Goal: Task Accomplishment & Management: Complete application form

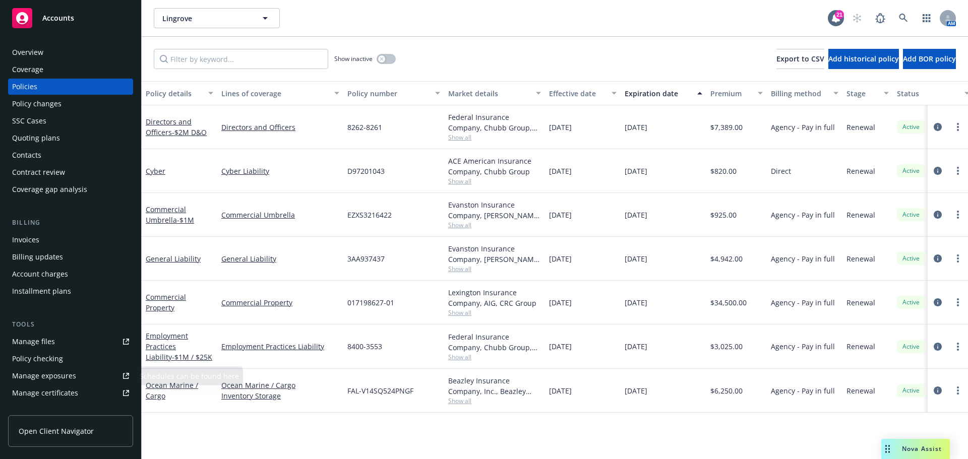
click at [49, 339] on div "Manage files" at bounding box center [33, 342] width 43 height 16
click at [909, 18] on link at bounding box center [904, 18] width 20 height 20
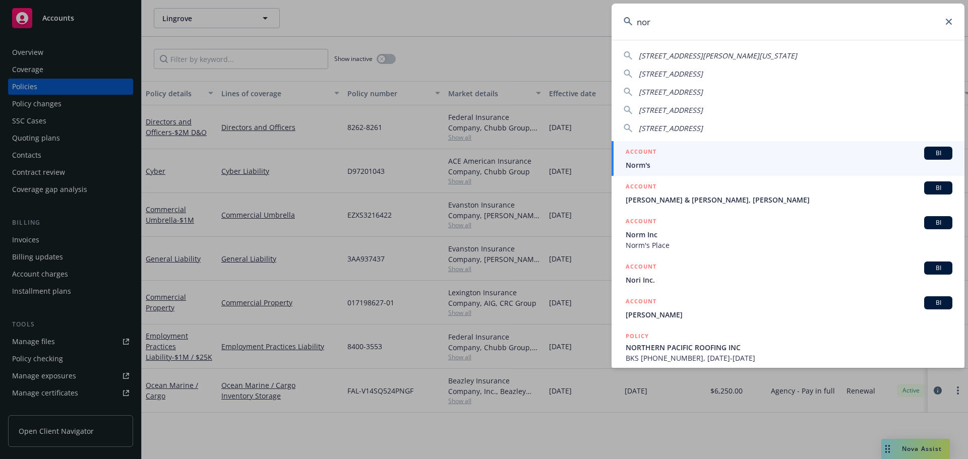
type input "nor"
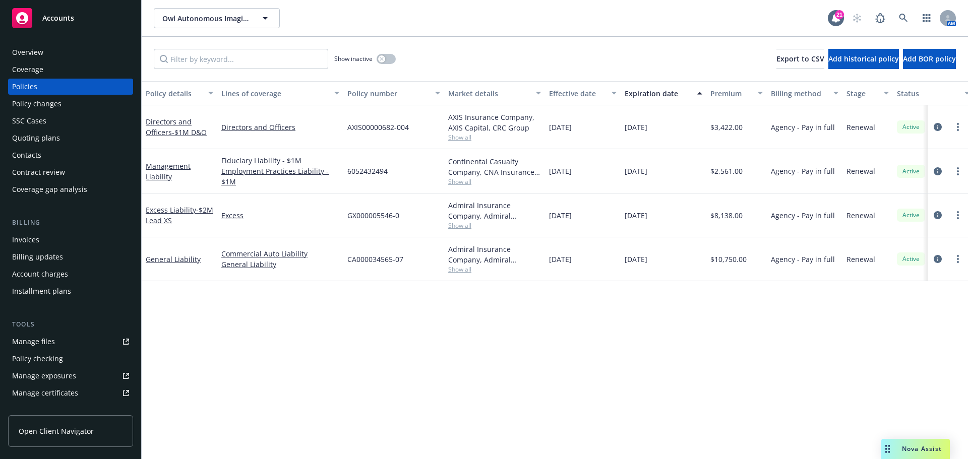
click at [53, 134] on div "Quoting plans" at bounding box center [36, 138] width 48 height 16
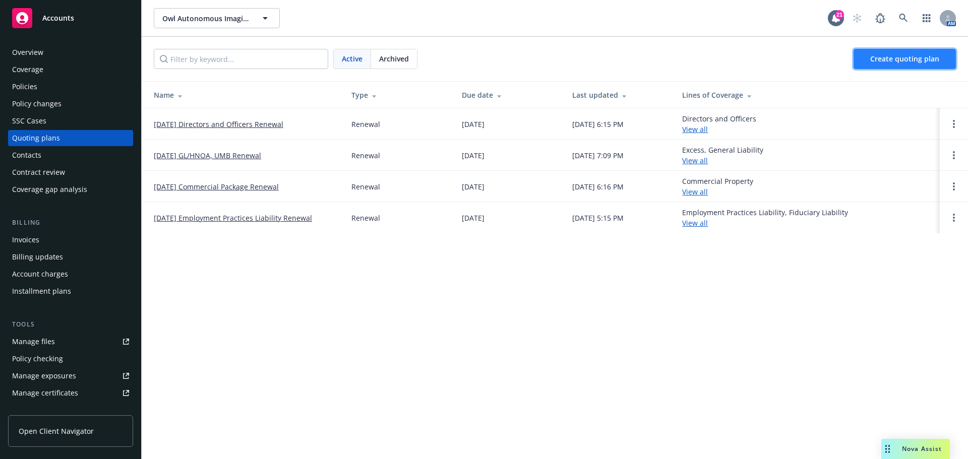
click at [870, 66] on link "Create quoting plan" at bounding box center [905, 59] width 102 height 20
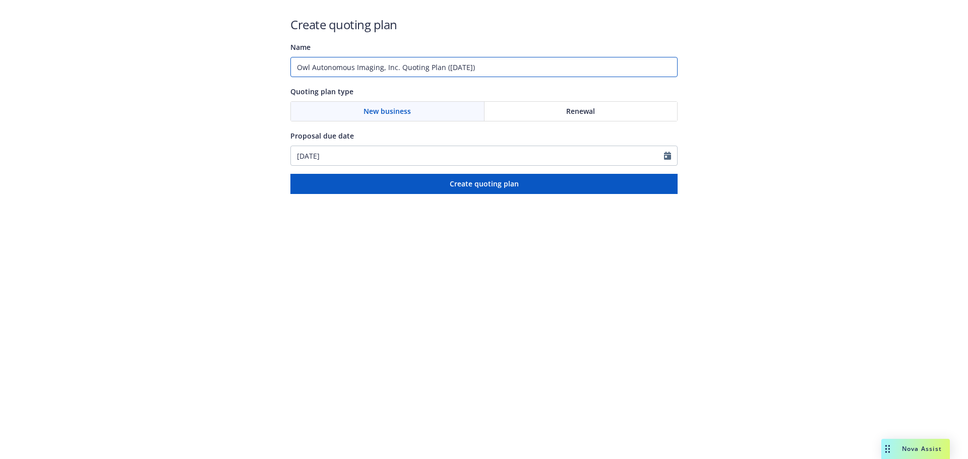
drag, startPoint x: 531, startPoint y: 70, endPoint x: 153, endPoint y: 61, distance: 377.9
click at [153, 61] on div "Create quoting plan Name Owl Autonomous Imaging, Inc. Quoting Plan ([DATE]) Quo…" at bounding box center [484, 97] width 968 height 194
type input "2025 Auto"
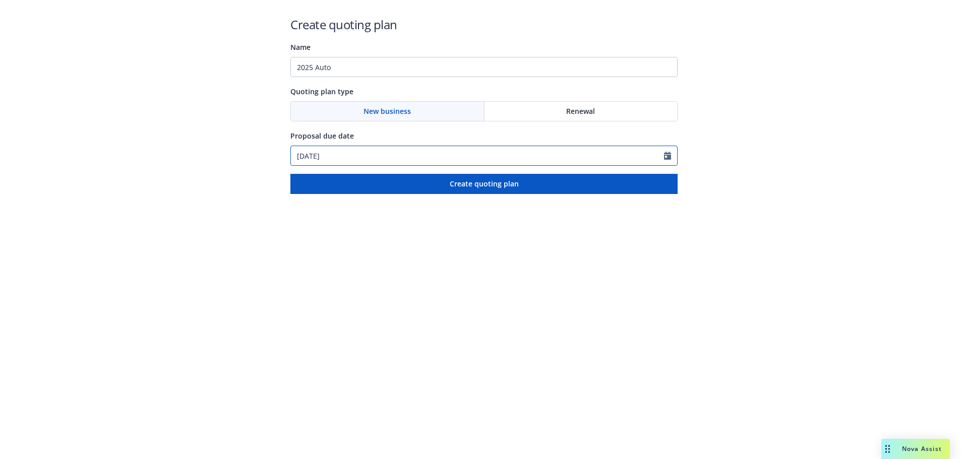
click at [369, 155] on input "[DATE]" at bounding box center [477, 155] width 373 height 19
select select "9"
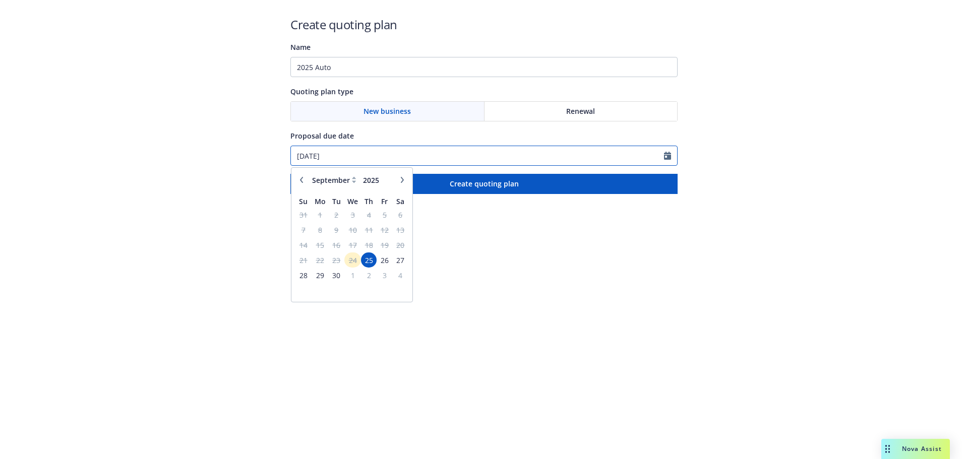
click at [388, 147] on input "[DATE]" at bounding box center [477, 155] width 373 height 19
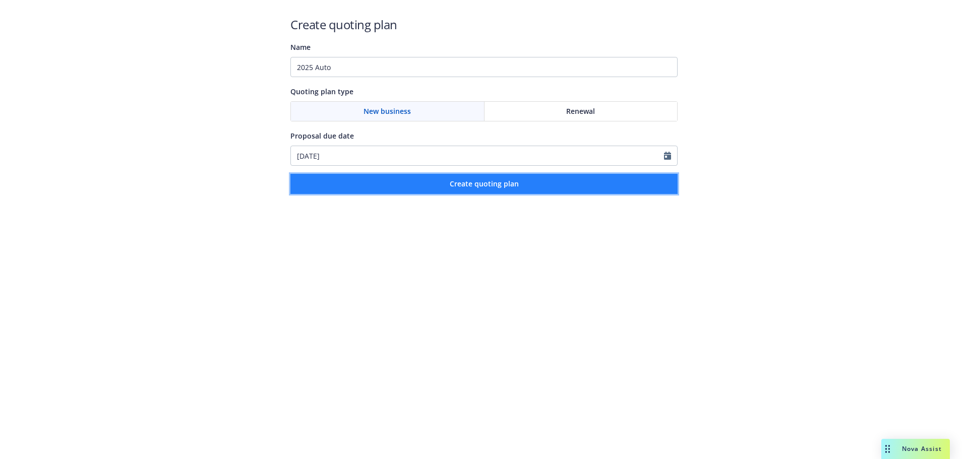
click at [457, 183] on span "Create quoting plan" at bounding box center [484, 184] width 69 height 10
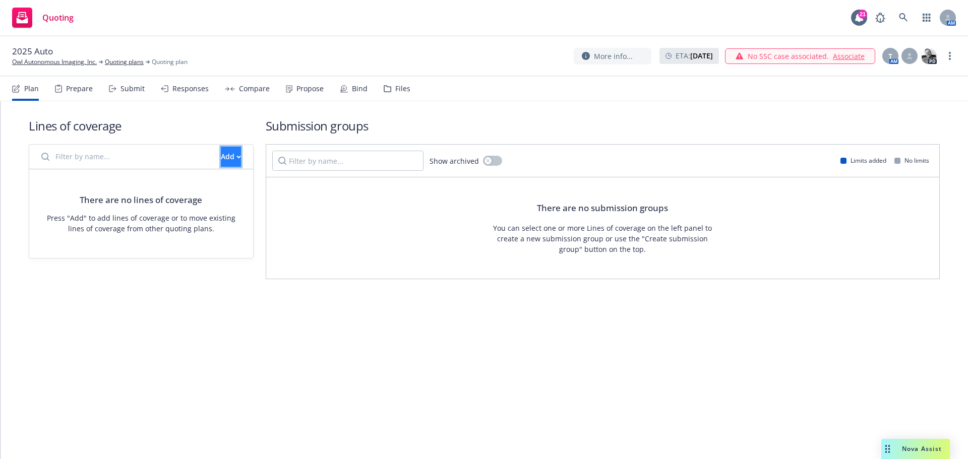
click at [221, 160] on div "Add" at bounding box center [231, 156] width 20 height 19
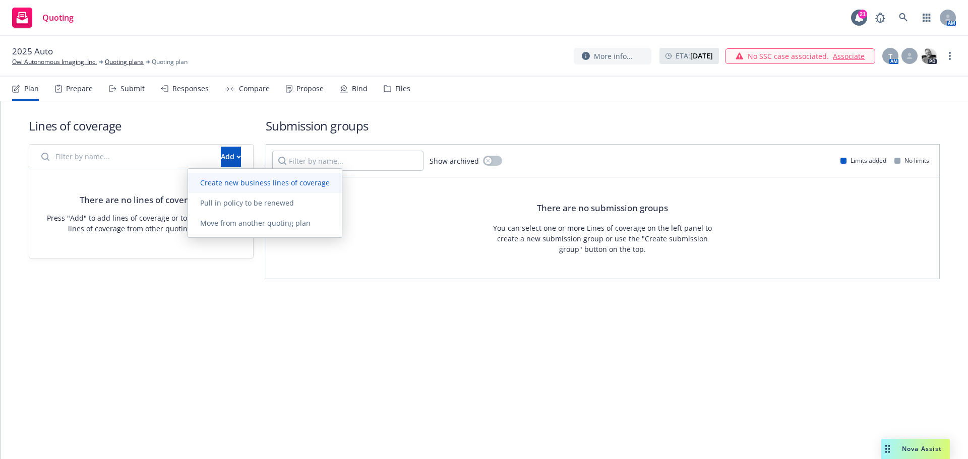
click at [220, 187] on span "Create new business lines of coverage" at bounding box center [265, 183] width 154 height 10
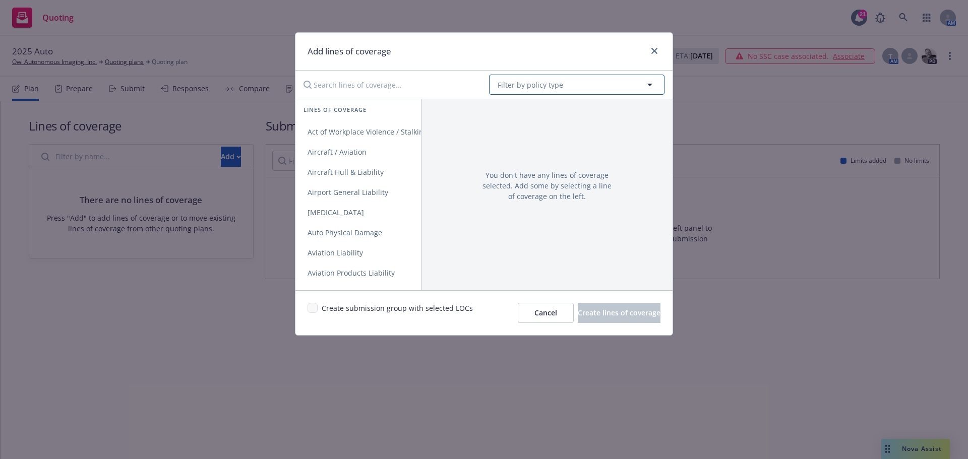
click at [514, 91] on button "Filter by policy type" at bounding box center [577, 85] width 176 height 20
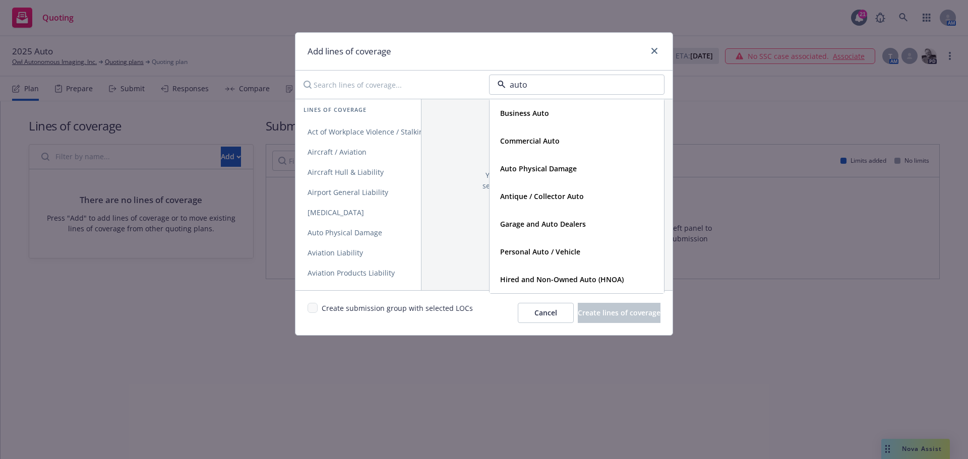
drag, startPoint x: 548, startPoint y: 112, endPoint x: 745, endPoint y: 189, distance: 211.4
click at [715, 185] on div "Add lines of coverage auto Business Auto Commercial Auto Auto Physical Damage A…" at bounding box center [484, 229] width 968 height 459
click at [549, 116] on div "Business Auto" at bounding box center [523, 113] width 55 height 15
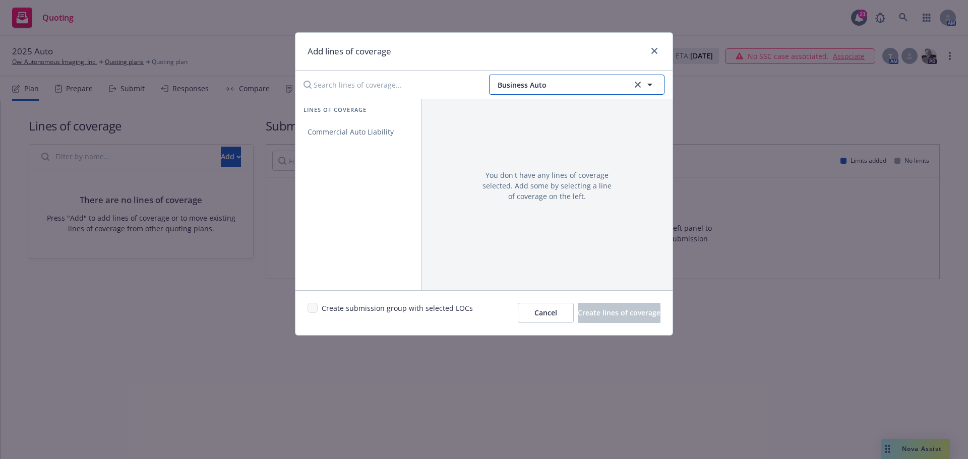
click at [549, 90] on button "Business Auto" at bounding box center [577, 85] width 176 height 20
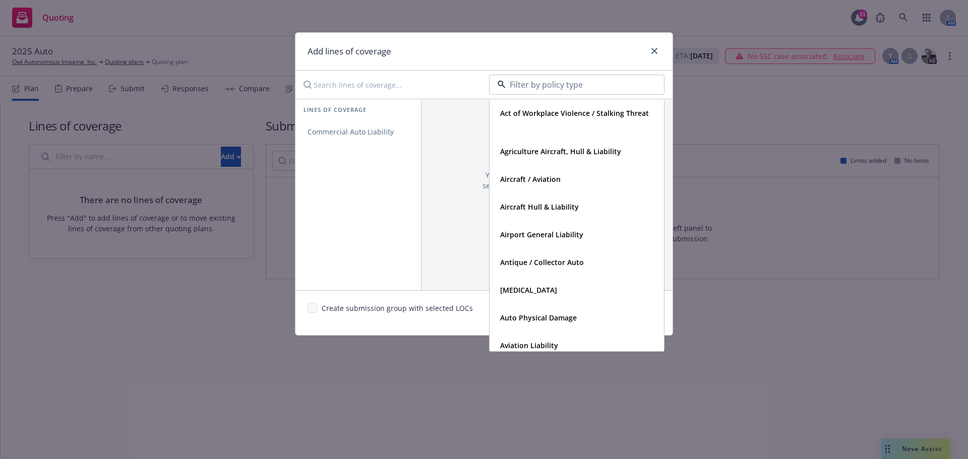
click at [543, 85] on input at bounding box center [575, 85] width 138 height 12
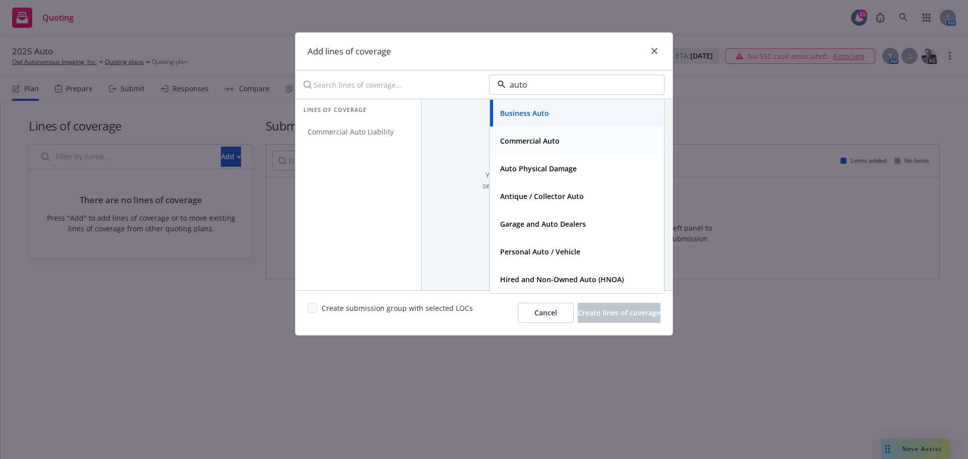
click at [544, 150] on div "Commercial Auto" at bounding box center [577, 141] width 174 height 27
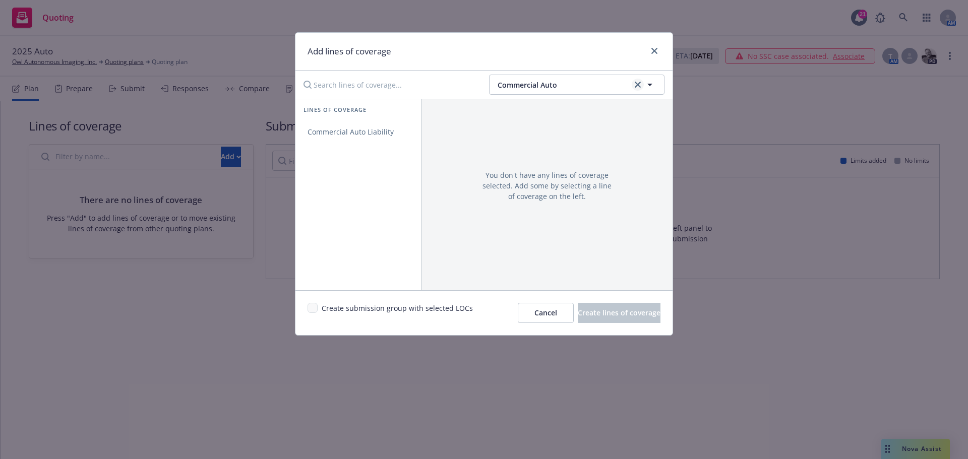
click at [634, 89] on link "clear selection" at bounding box center [638, 85] width 12 height 12
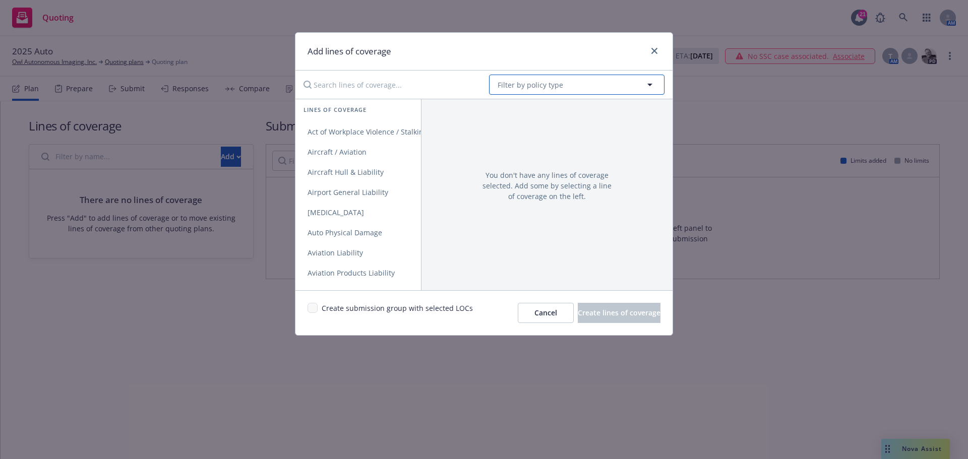
click at [589, 91] on button "Filter by policy type" at bounding box center [577, 85] width 176 height 20
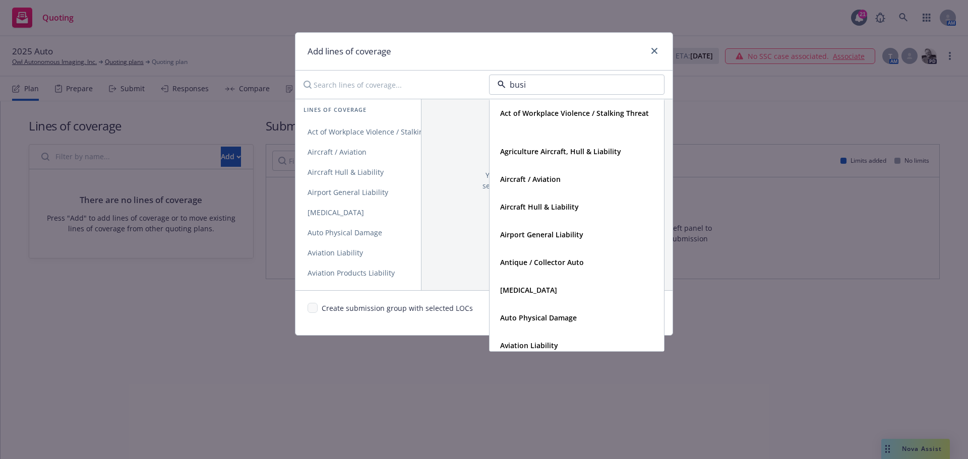
type input "busin"
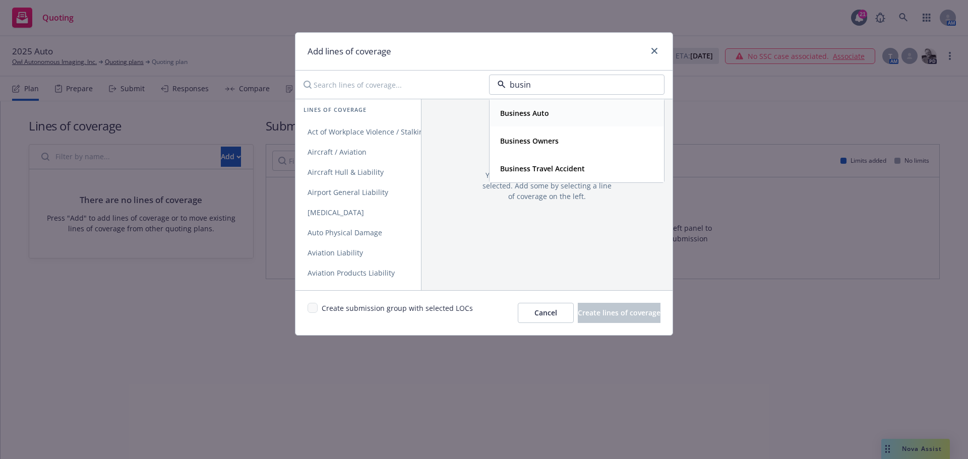
click at [551, 114] on div "Business Auto" at bounding box center [576, 113] width 161 height 15
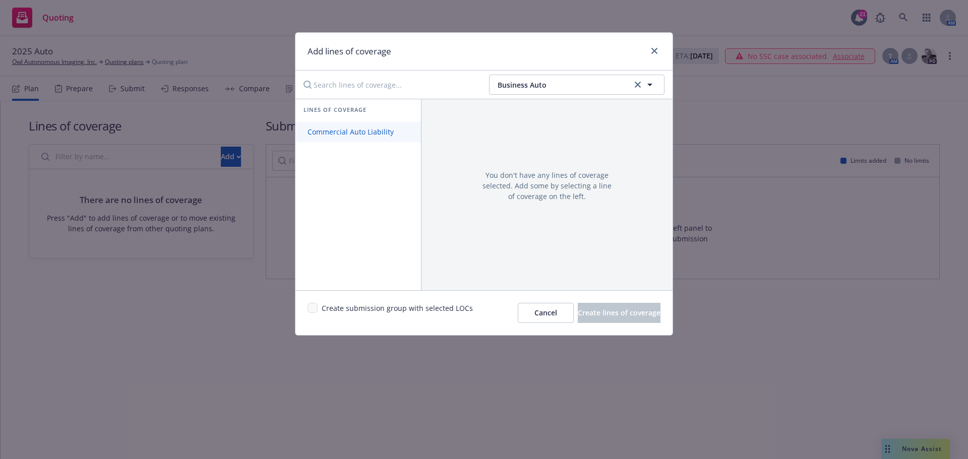
click at [385, 138] on link "Commercial Auto Liability" at bounding box center [359, 132] width 126 height 20
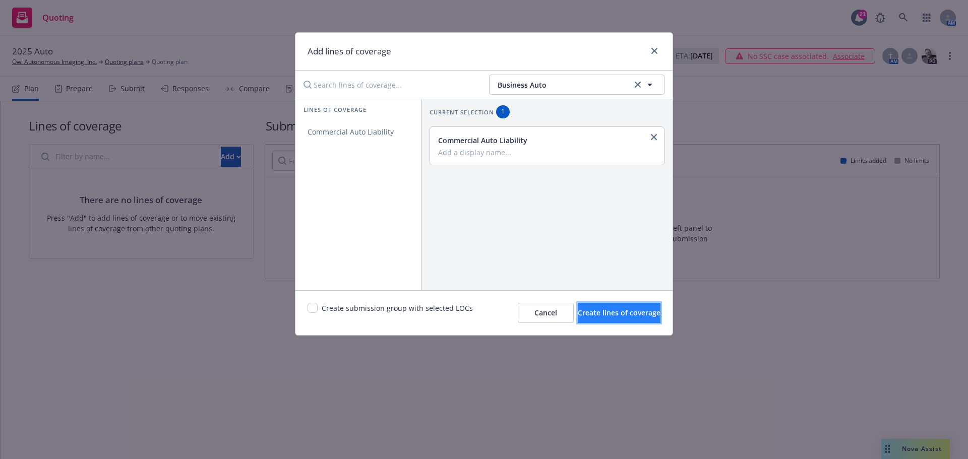
click at [578, 320] on button "Create lines of coverage" at bounding box center [619, 313] width 83 height 20
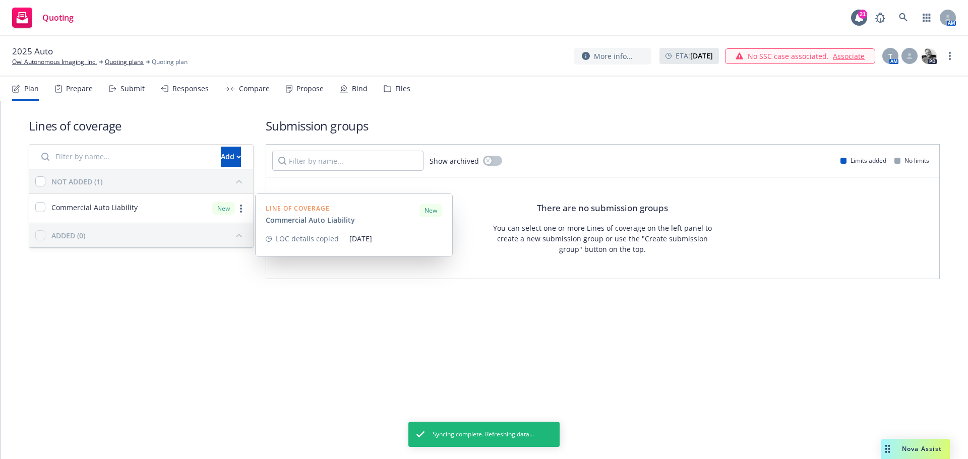
click at [30, 210] on div "Commercial Auto Liability" at bounding box center [83, 208] width 108 height 29
checkbox input "true"
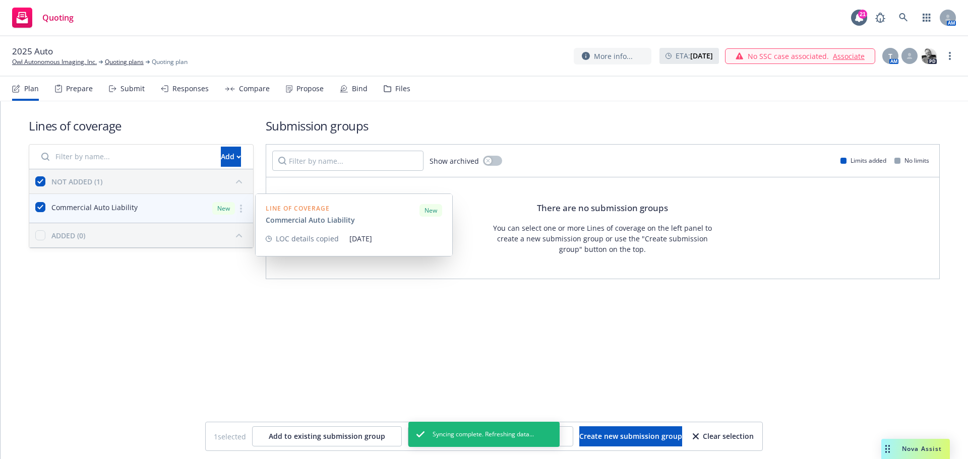
click at [33, 210] on div "Commercial Auto Liability" at bounding box center [83, 208] width 108 height 29
checkbox input "false"
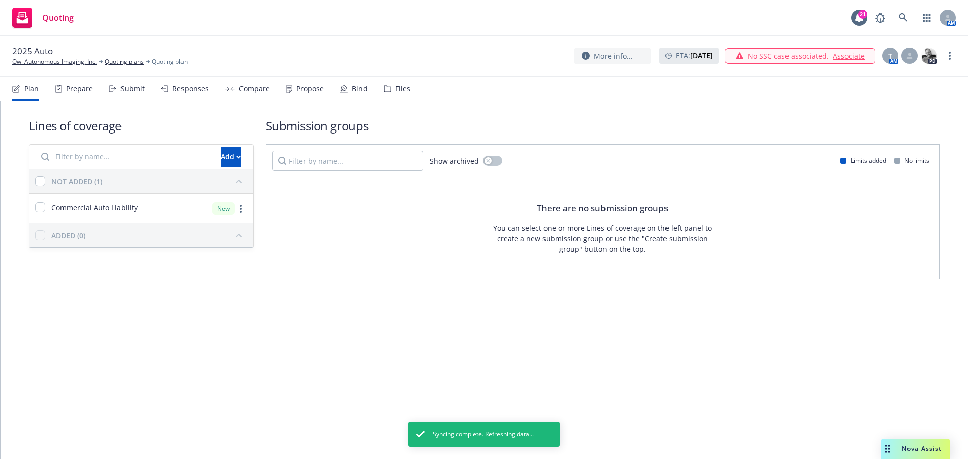
click at [46, 210] on div "Commercial Auto Liability" at bounding box center [86, 208] width 102 height 12
checkbox input "true"
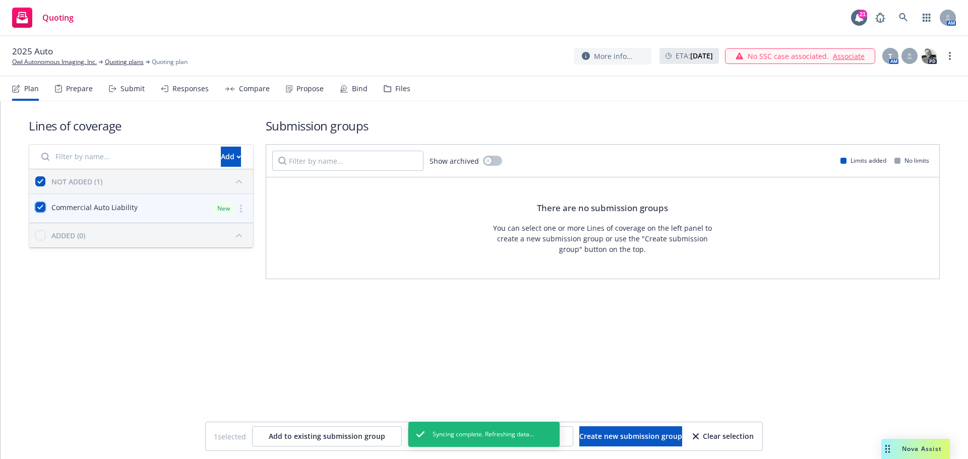
click at [44, 210] on input "checkbox" at bounding box center [40, 207] width 10 height 10
checkbox input "false"
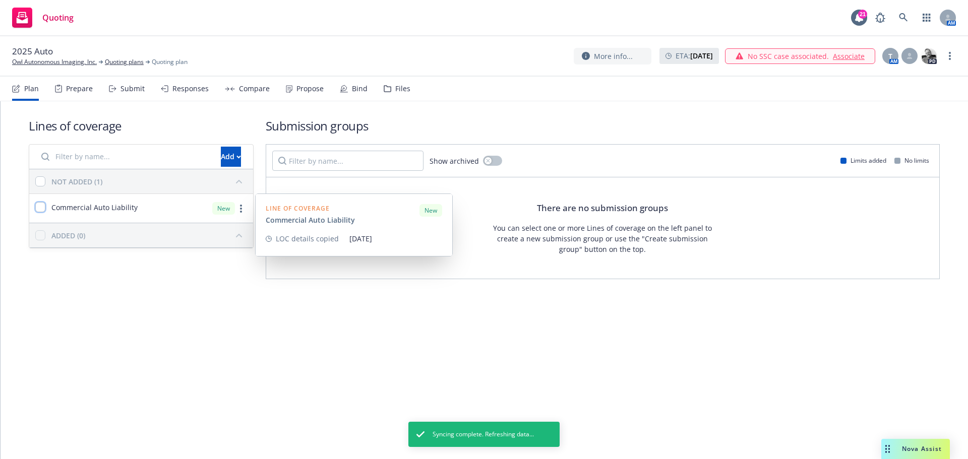
click at [44, 210] on input "checkbox" at bounding box center [40, 207] width 10 height 10
checkbox input "true"
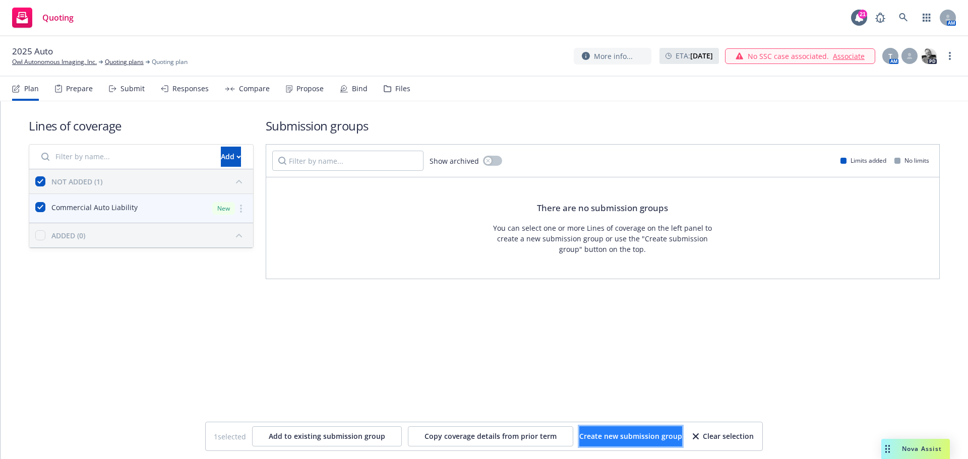
click at [592, 433] on span "Create new submission group" at bounding box center [631, 437] width 103 height 10
checkbox input "false"
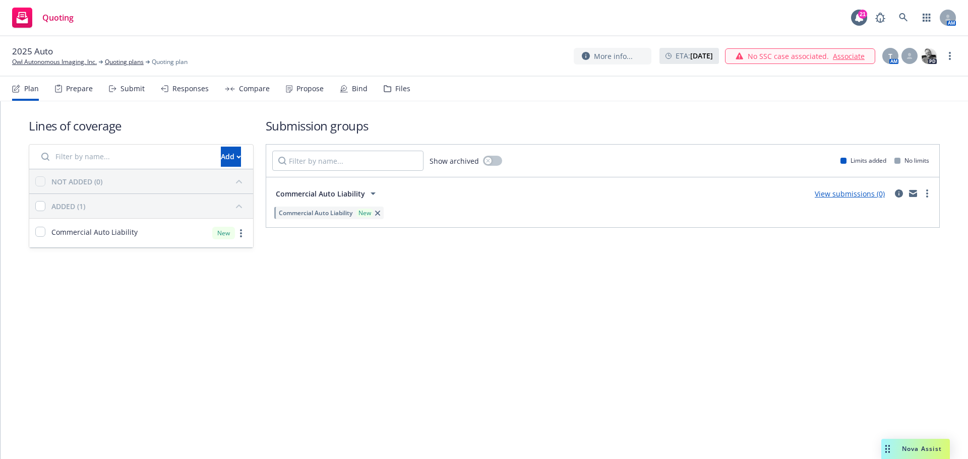
click at [125, 88] on div "Submit" at bounding box center [133, 89] width 24 height 8
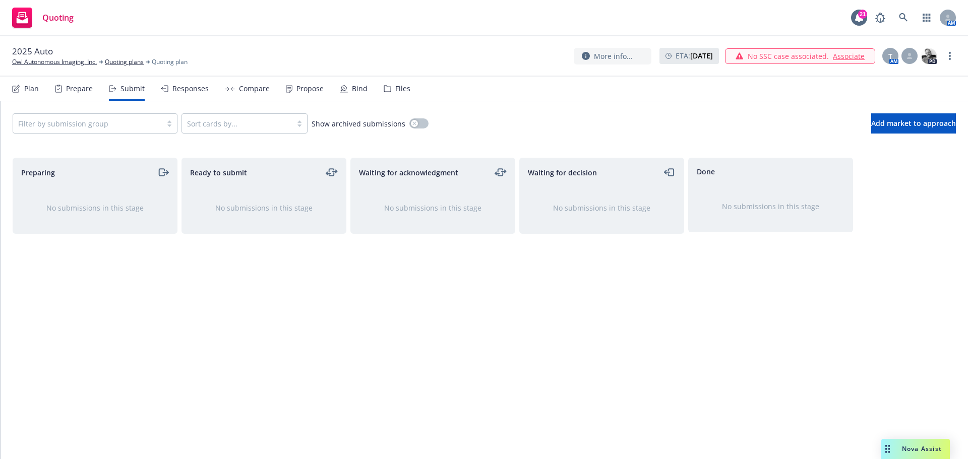
click at [35, 90] on div "Plan" at bounding box center [31, 89] width 15 height 8
